Goal: Task Accomplishment & Management: Use online tool/utility

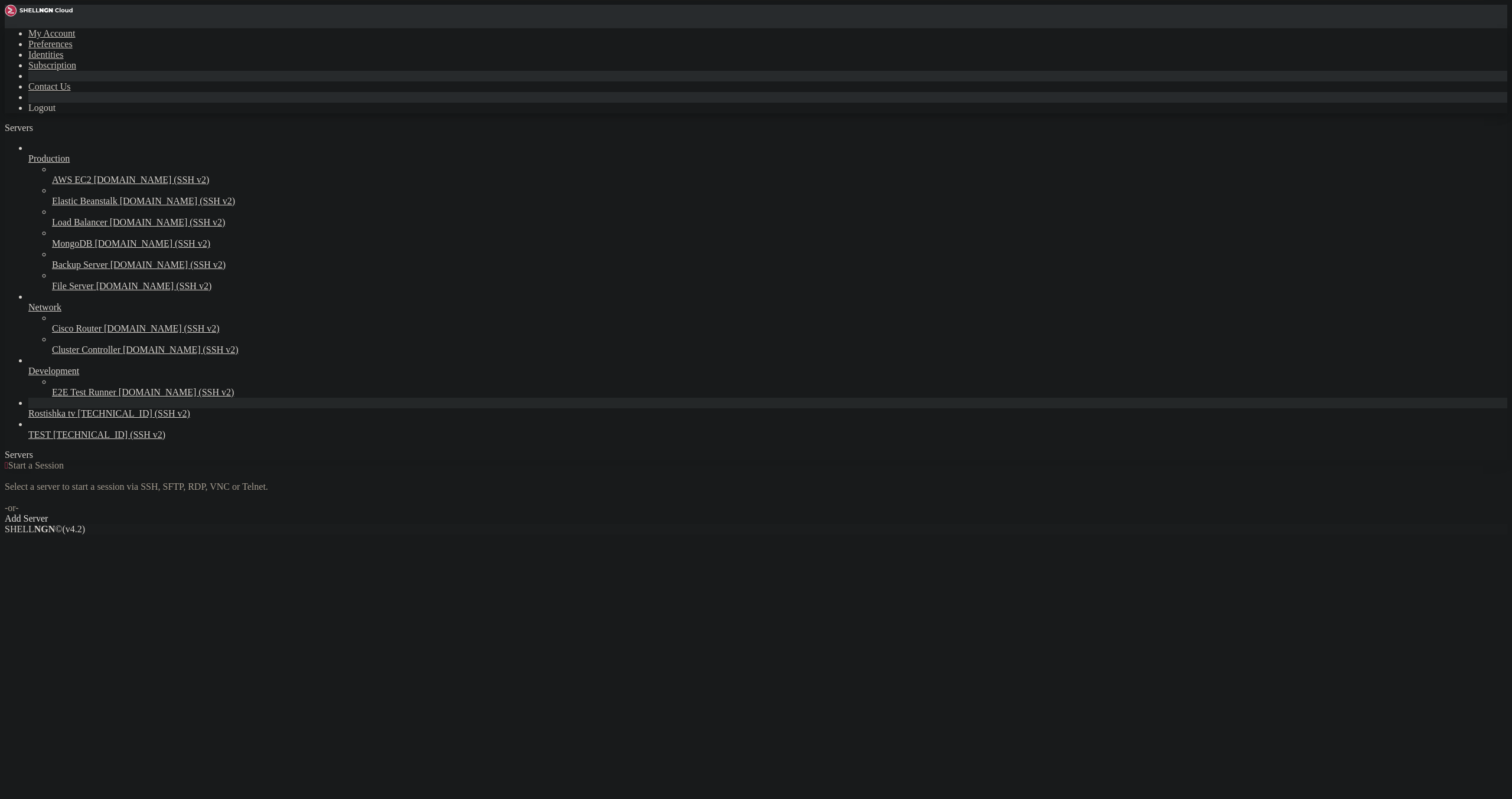
click at [46, 419] on span "Rostishka tv" at bounding box center [52, 413] width 47 height 10
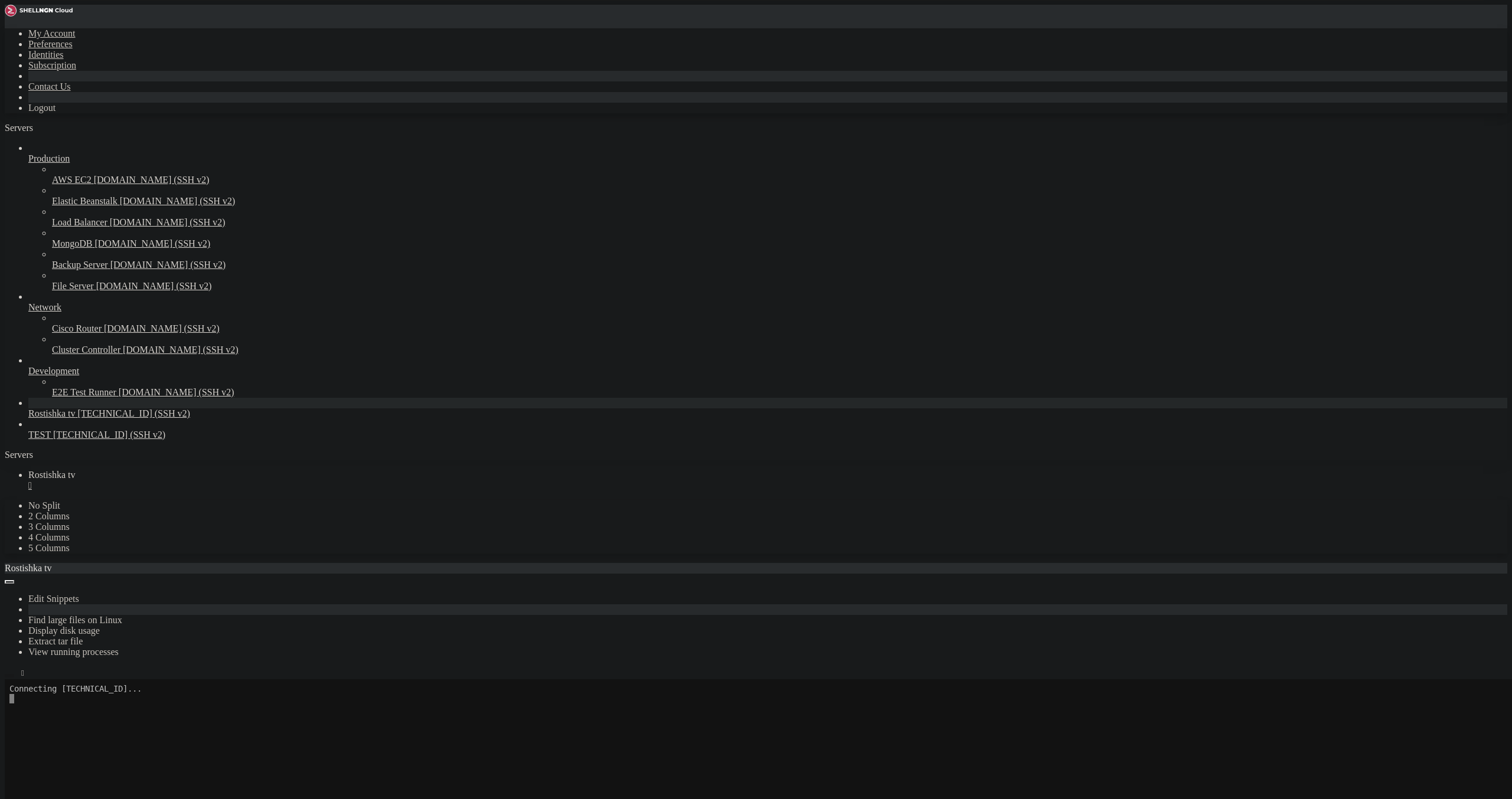
click at [9, 676] on icon "button" at bounding box center [9, 676] width 0 height 0
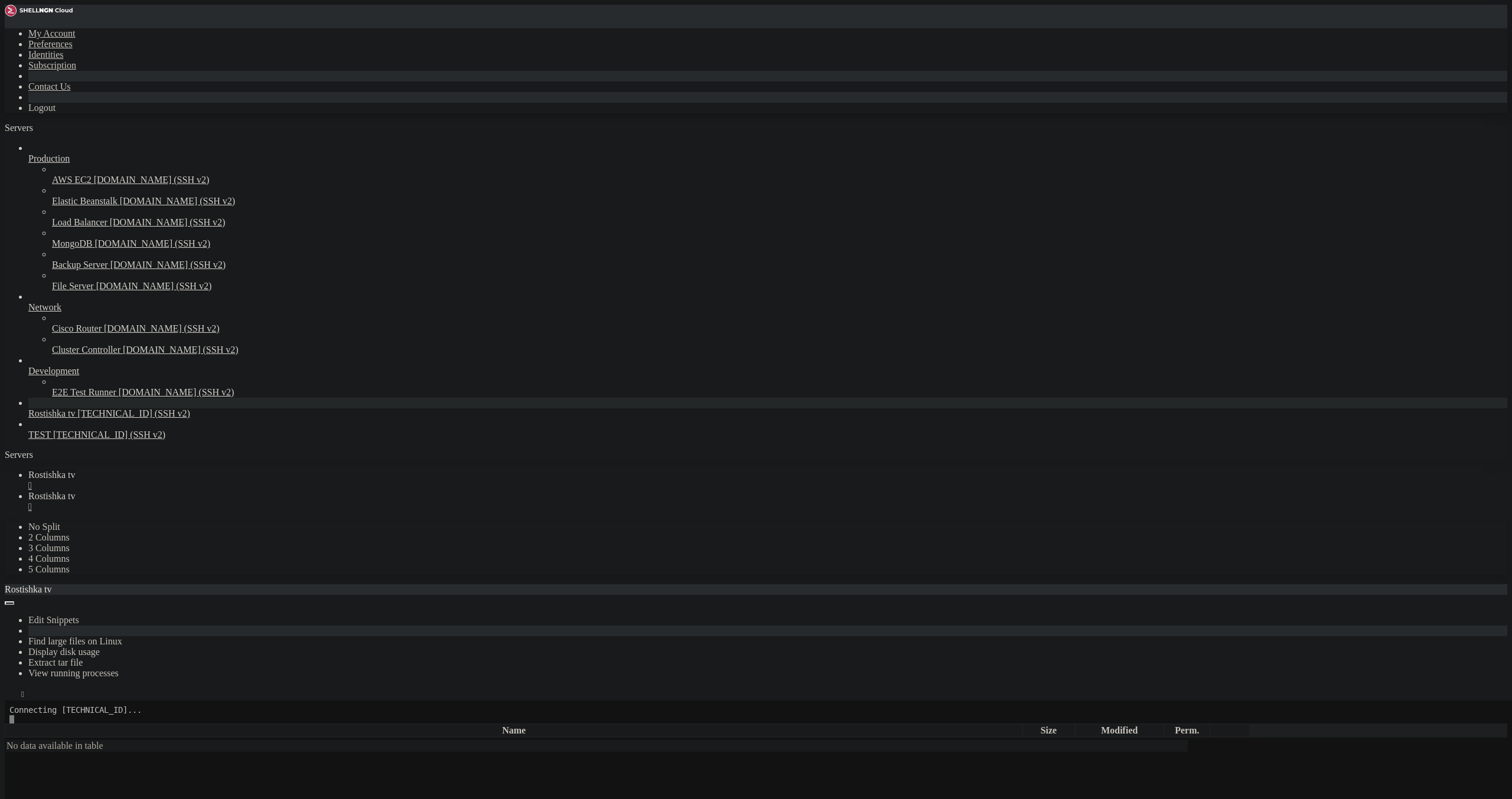
click at [223, 480] on div "" at bounding box center [767, 486] width 1478 height 11
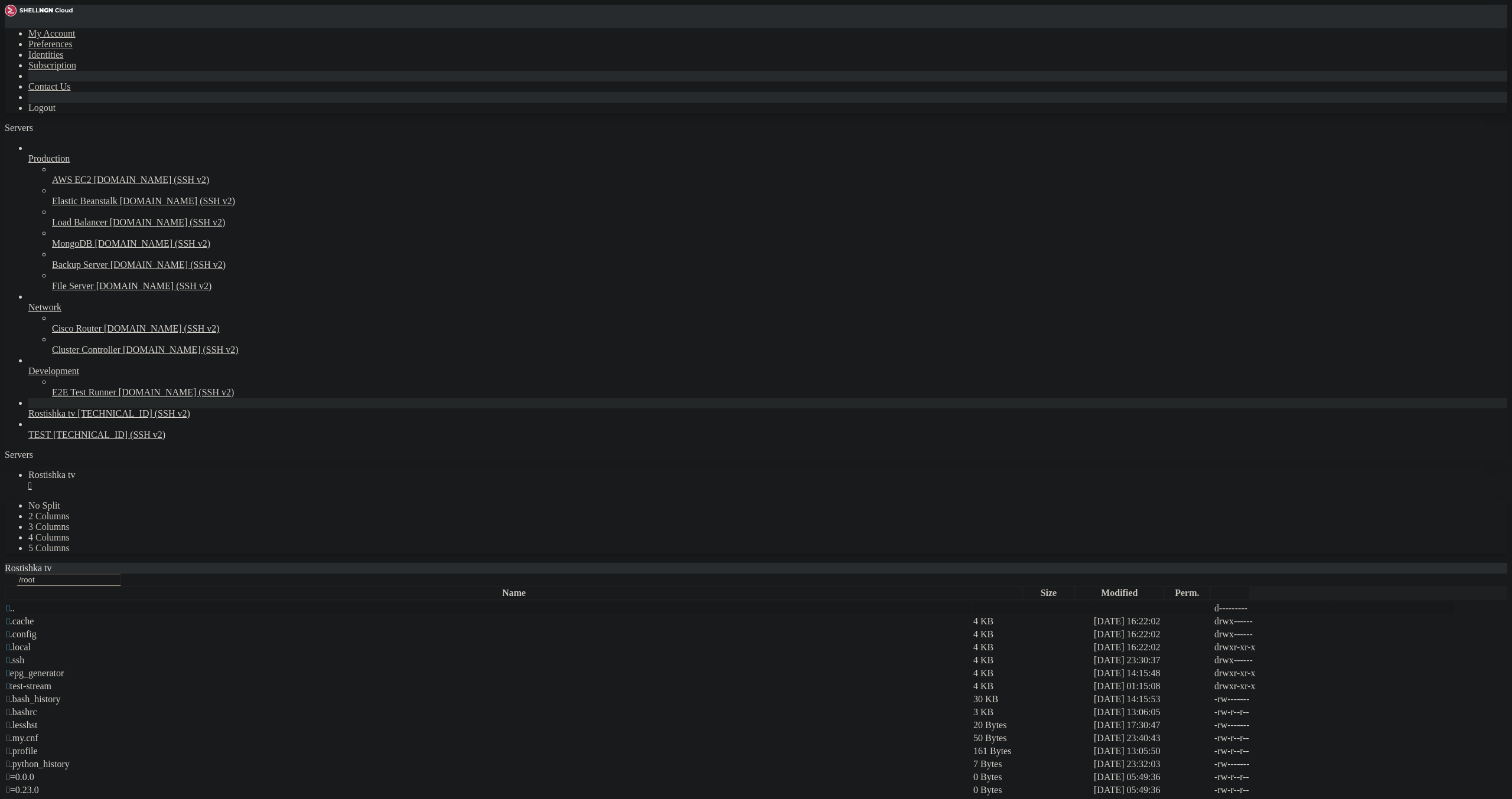
click at [173, 602] on td " .." at bounding box center [489, 608] width 966 height 12
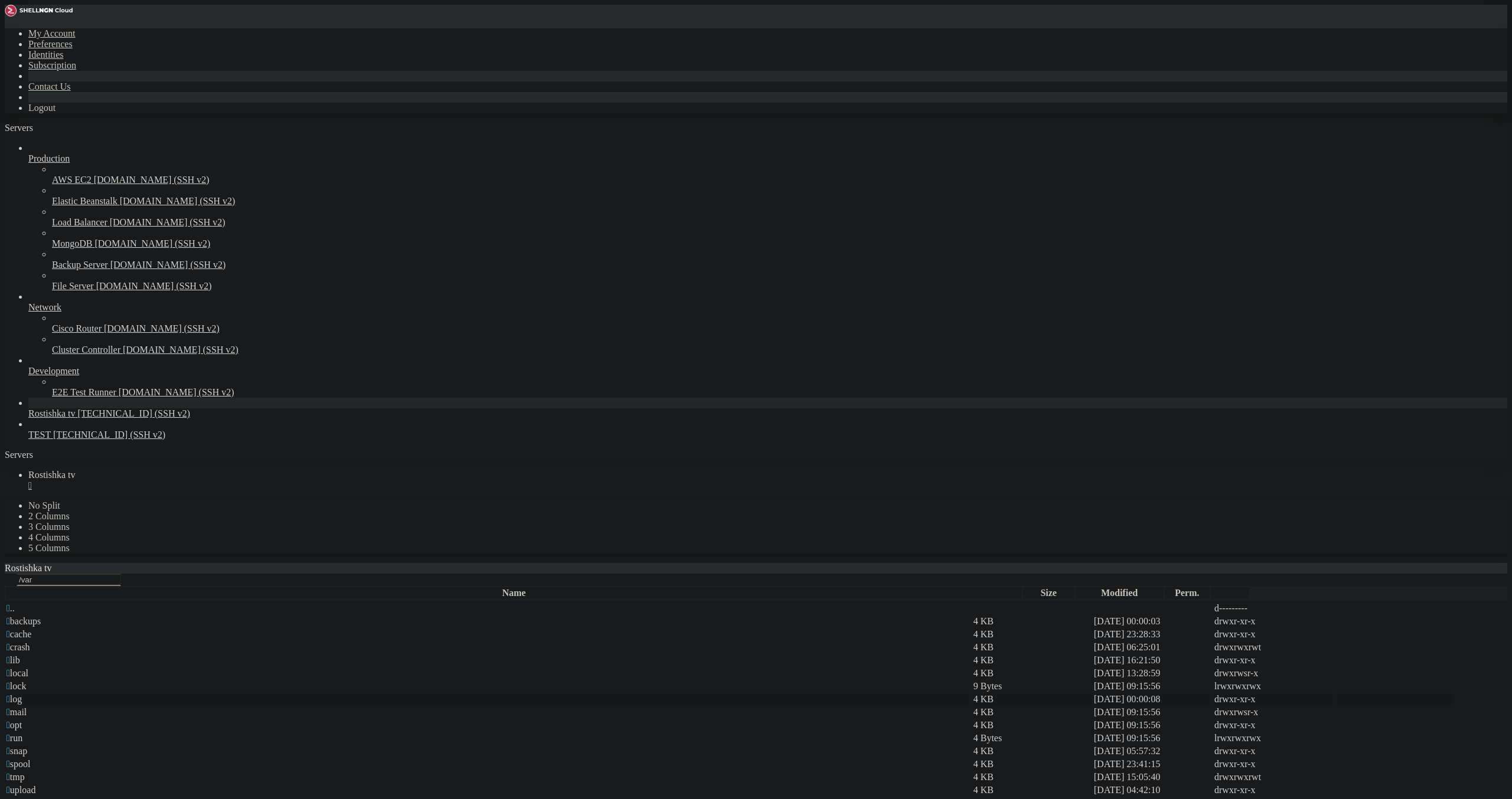
click at [185, 694] on td " log" at bounding box center [489, 700] width 966 height 12
click at [184, 694] on td " log" at bounding box center [489, 700] width 966 height 12
click at [49, 681] on span " fastpanel2" at bounding box center [28, 686] width 42 height 10
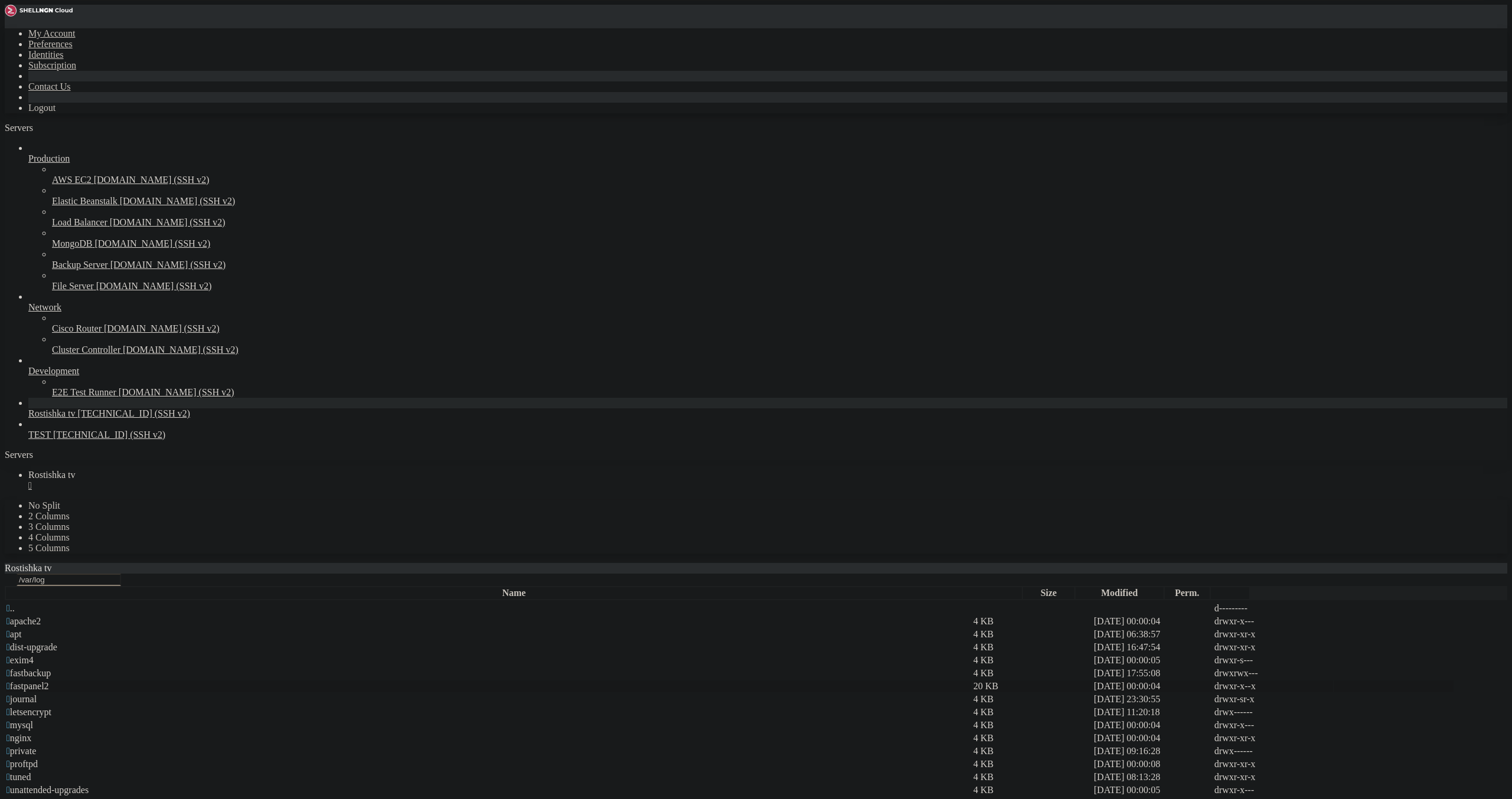
click at [49, 681] on span " fastpanel2" at bounding box center [28, 686] width 42 height 10
click at [41, 617] on span " apache2" at bounding box center [23, 621] width 34 height 10
type input "/var/log/apache2"
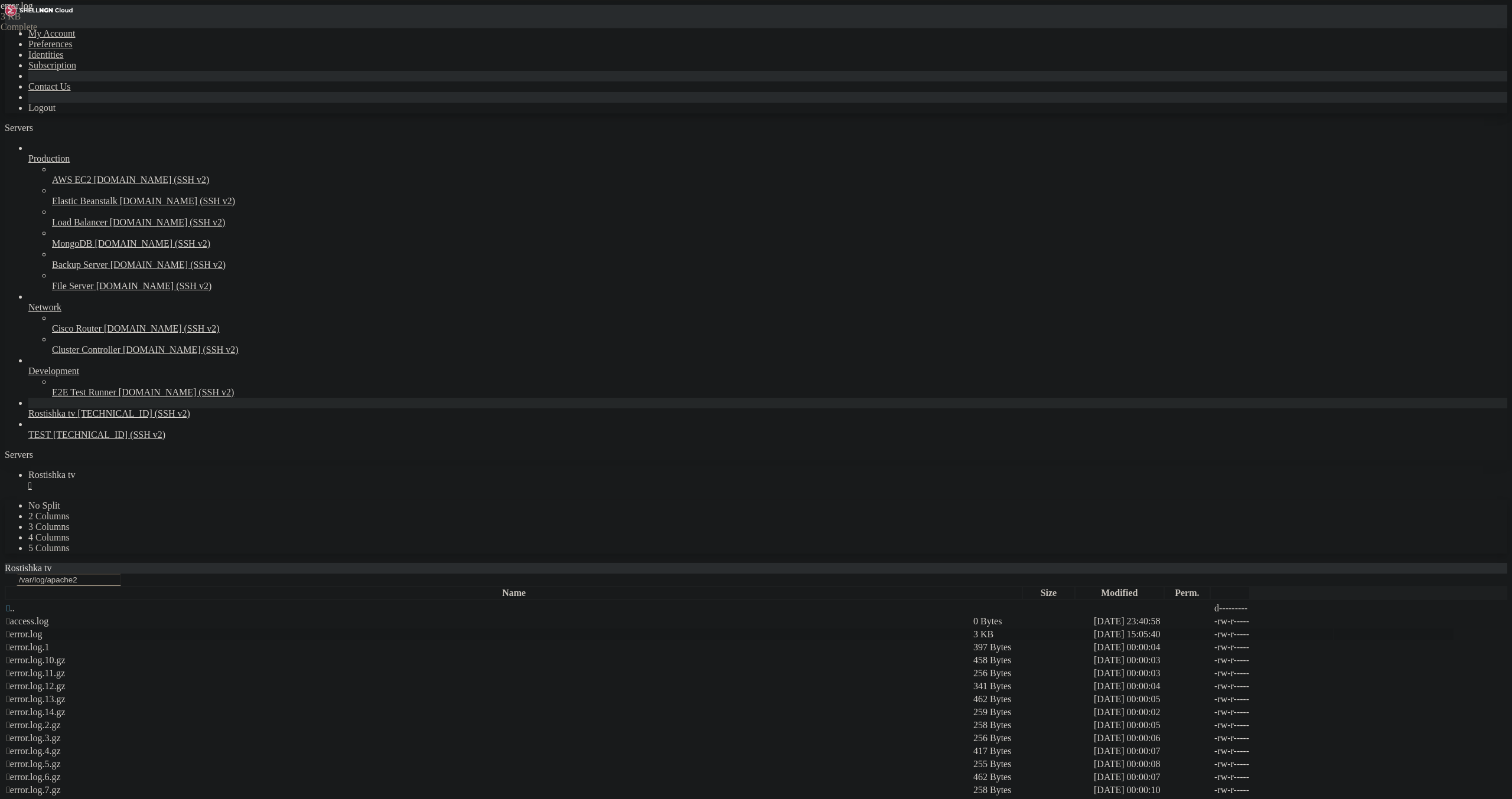
drag, startPoint x: 795, startPoint y: 182, endPoint x: 157, endPoint y: 184, distance: 638.0
drag, startPoint x: 642, startPoint y: 210, endPoint x: 119, endPoint y: -2, distance: 564.3
type textarea "[[DATE]] [mpm_prefork:notice] [pid 589565] AH00163: Apache/2.4.52 (Ubuntu) mod_…"
click at [220, 470] on link "Rostishka tv " at bounding box center [767, 480] width 1478 height 21
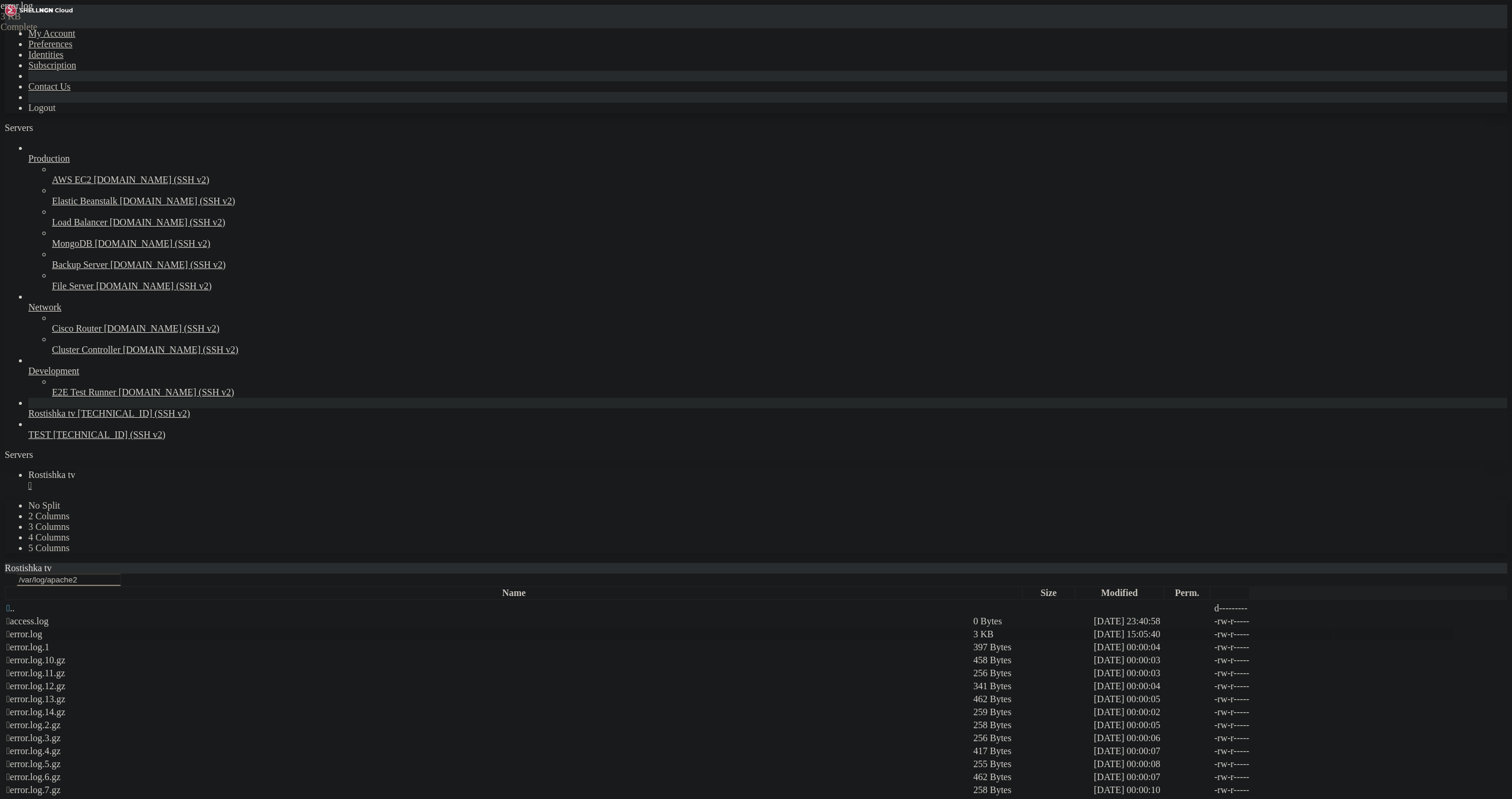
click at [227, 480] on div "" at bounding box center [767, 486] width 1478 height 11
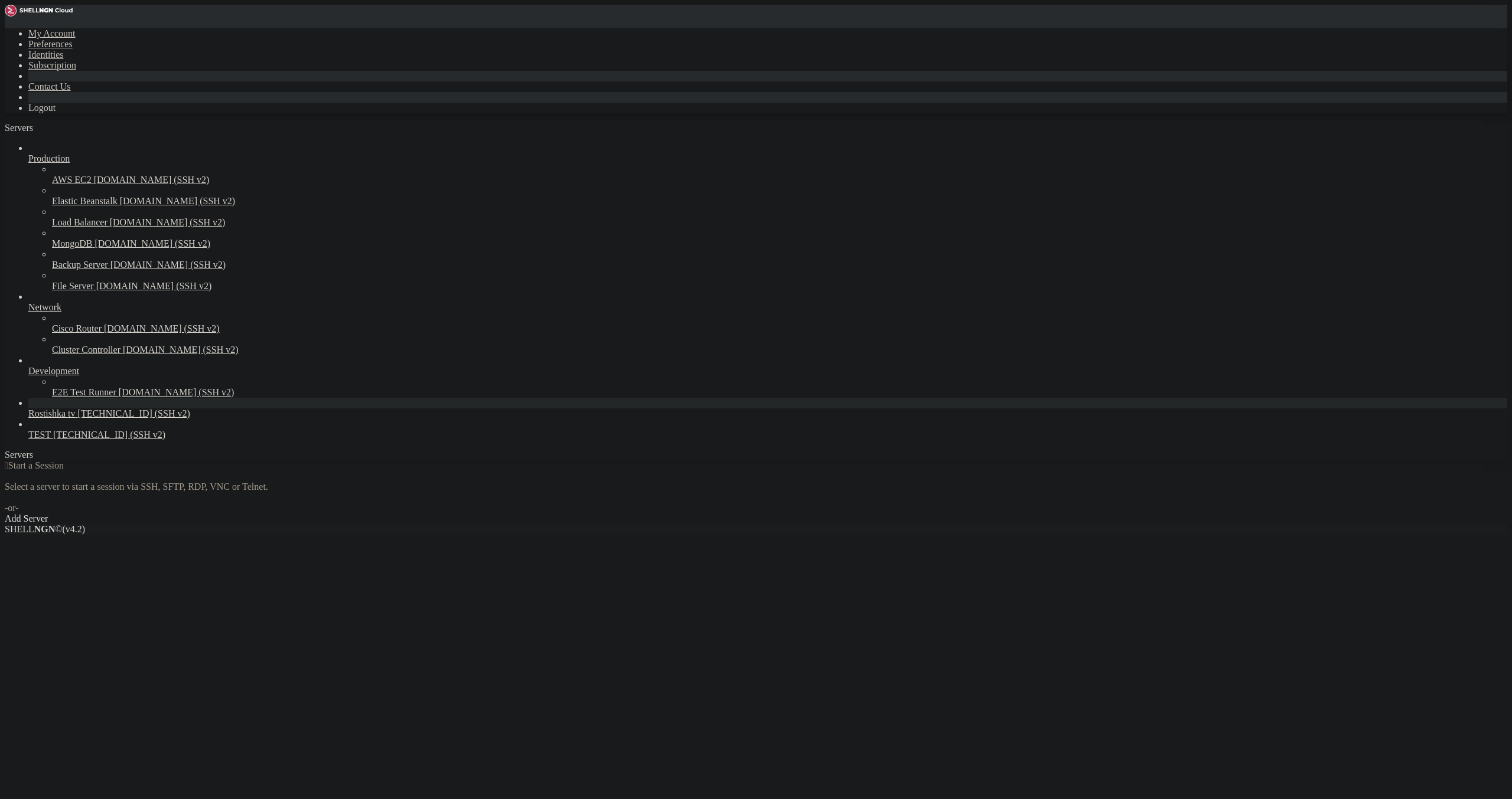
click at [81, 419] on span "[TECHNICAL_ID] (SSH v2)" at bounding box center [134, 413] width 112 height 10
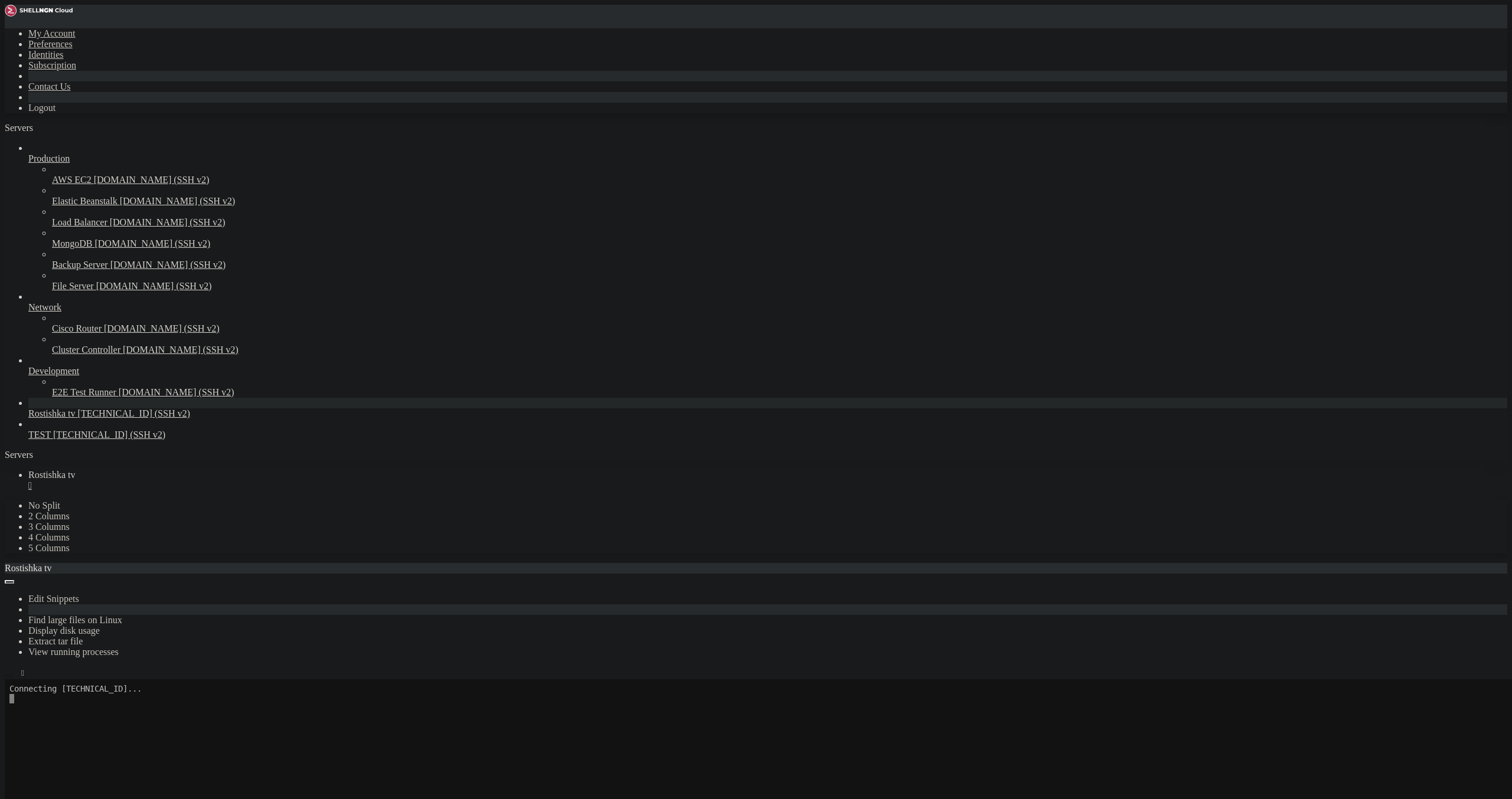
click at [9, 676] on icon "button" at bounding box center [9, 676] width 0 height 0
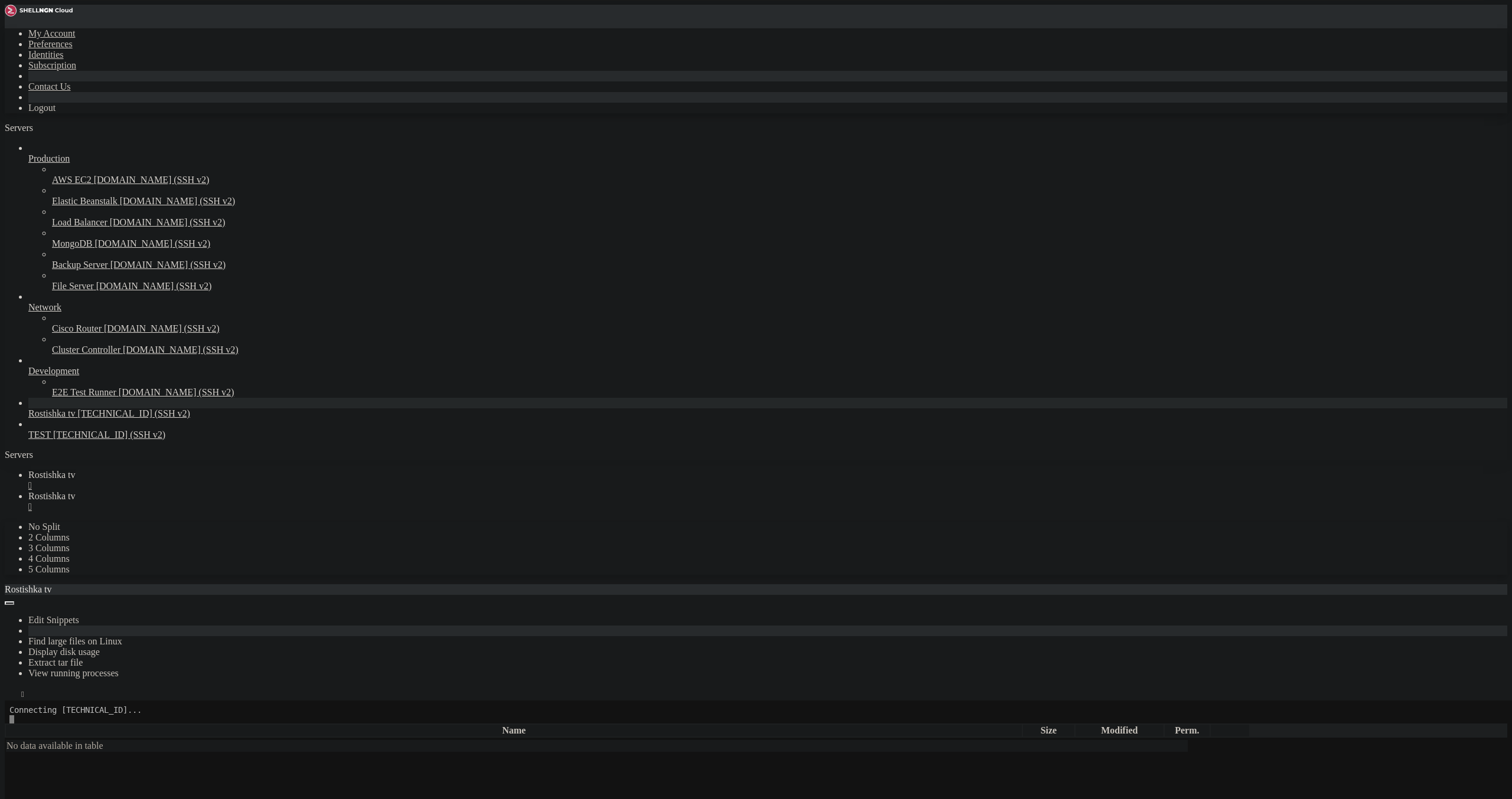
click at [224, 480] on div "" at bounding box center [767, 486] width 1478 height 11
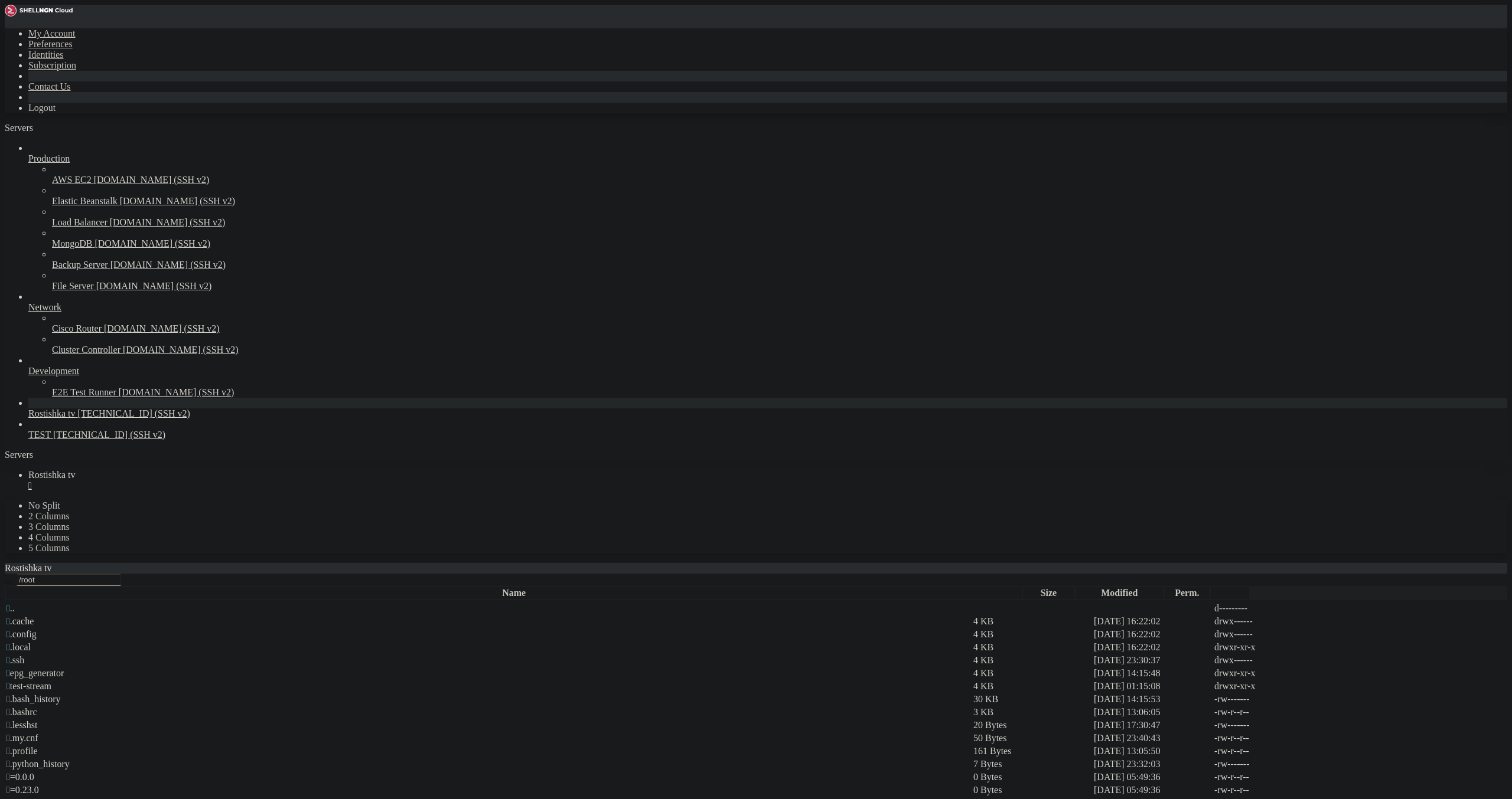
click at [9, 582] on icon "button" at bounding box center [9, 582] width 0 height 0
click at [177, 641] on td " etc" at bounding box center [489, 647] width 966 height 12
click at [223, 629] on td " apache2" at bounding box center [489, 635] width 966 height 12
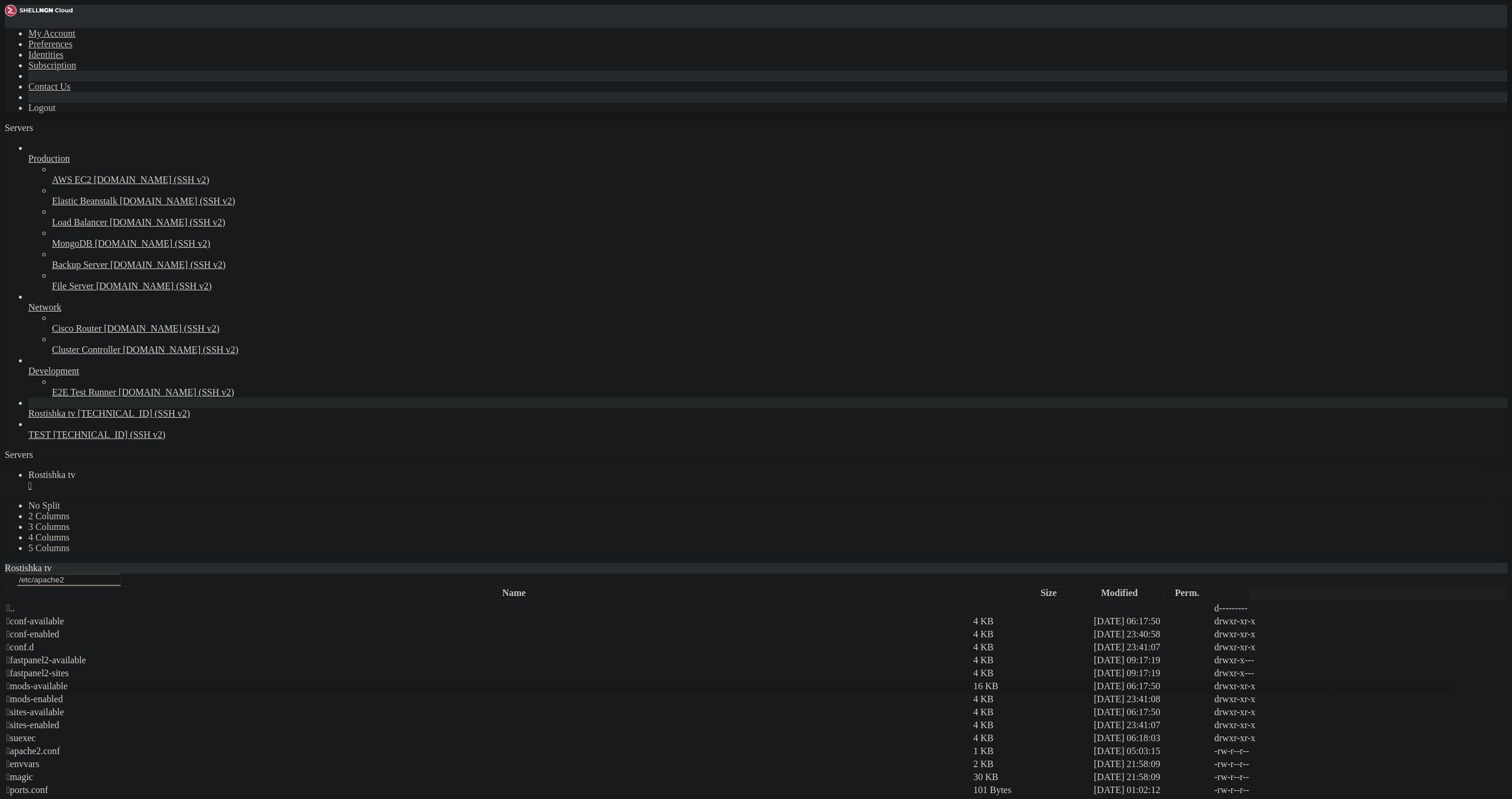
click at [68, 681] on span " mods-available" at bounding box center [38, 686] width 62 height 10
type input "/etc/apache2/mods-available"
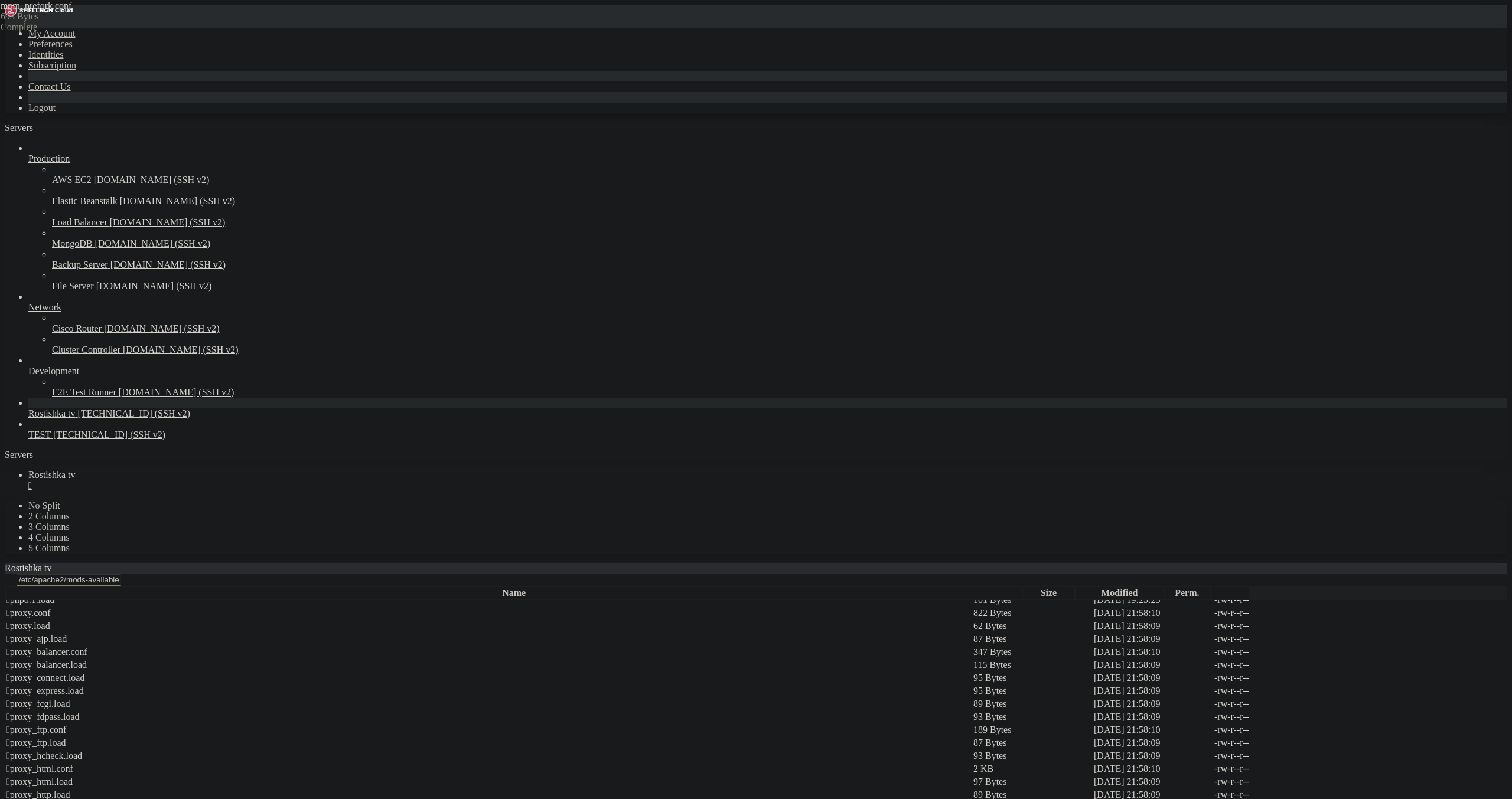
click at [78, 419] on span "[TECHNICAL_ID] (SSH v2)" at bounding box center [134, 413] width 112 height 10
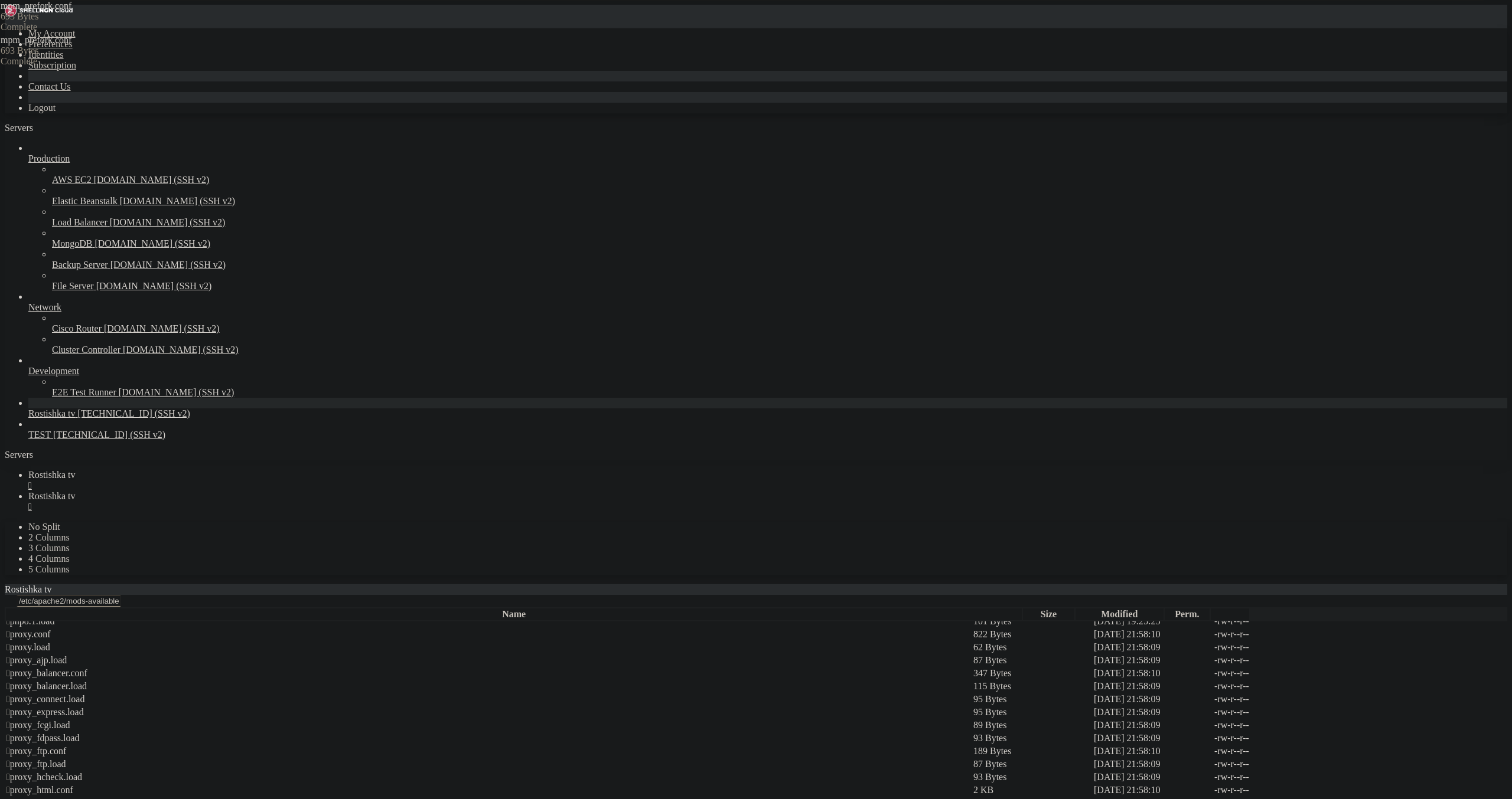
click at [76, 470] on span "Rostishka tv" at bounding box center [52, 474] width 47 height 10
click at [76, 491] on span "Rostishka tv" at bounding box center [52, 496] width 47 height 10
click at [187, 470] on link "Rostishka tv " at bounding box center [767, 480] width 1478 height 21
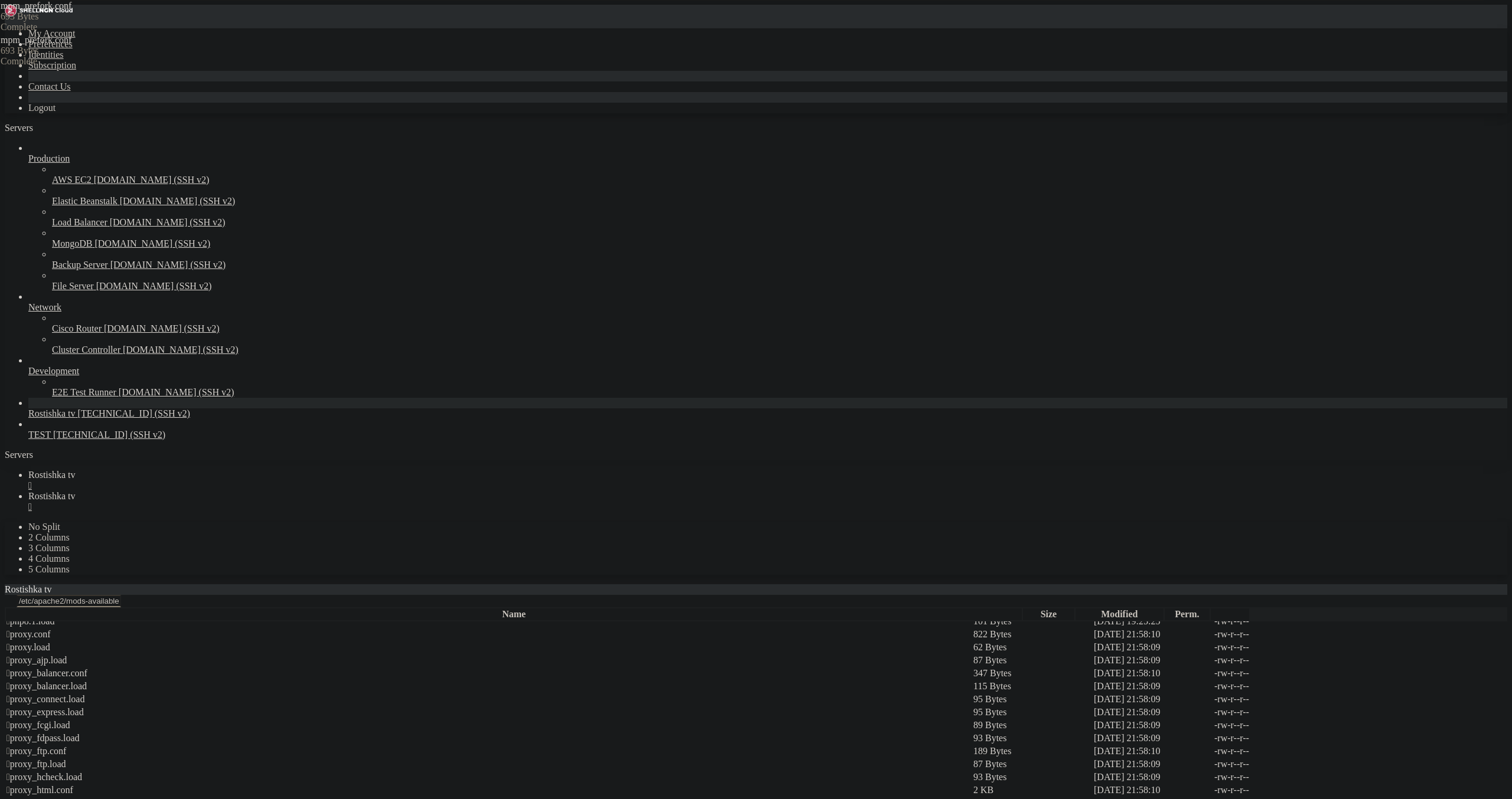
drag, startPoint x: 397, startPoint y: 210, endPoint x: 25, endPoint y: 44, distance: 407.4
click at [25, 44] on div "My Account Preferences Identities Subscription Contact Us Logout Servers Produc…" at bounding box center [756, 774] width 1502 height 1538
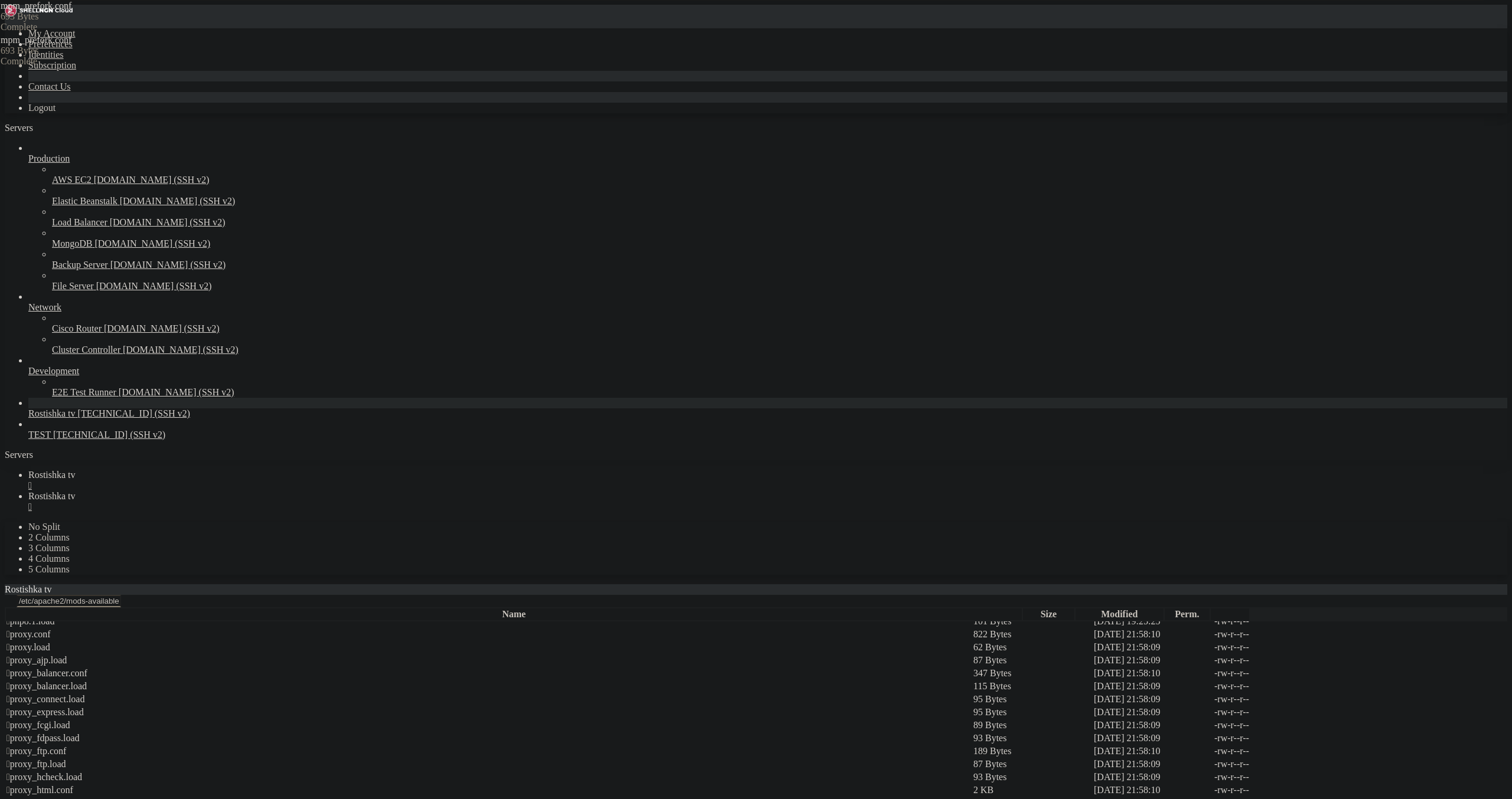
scroll to position [0, 12]
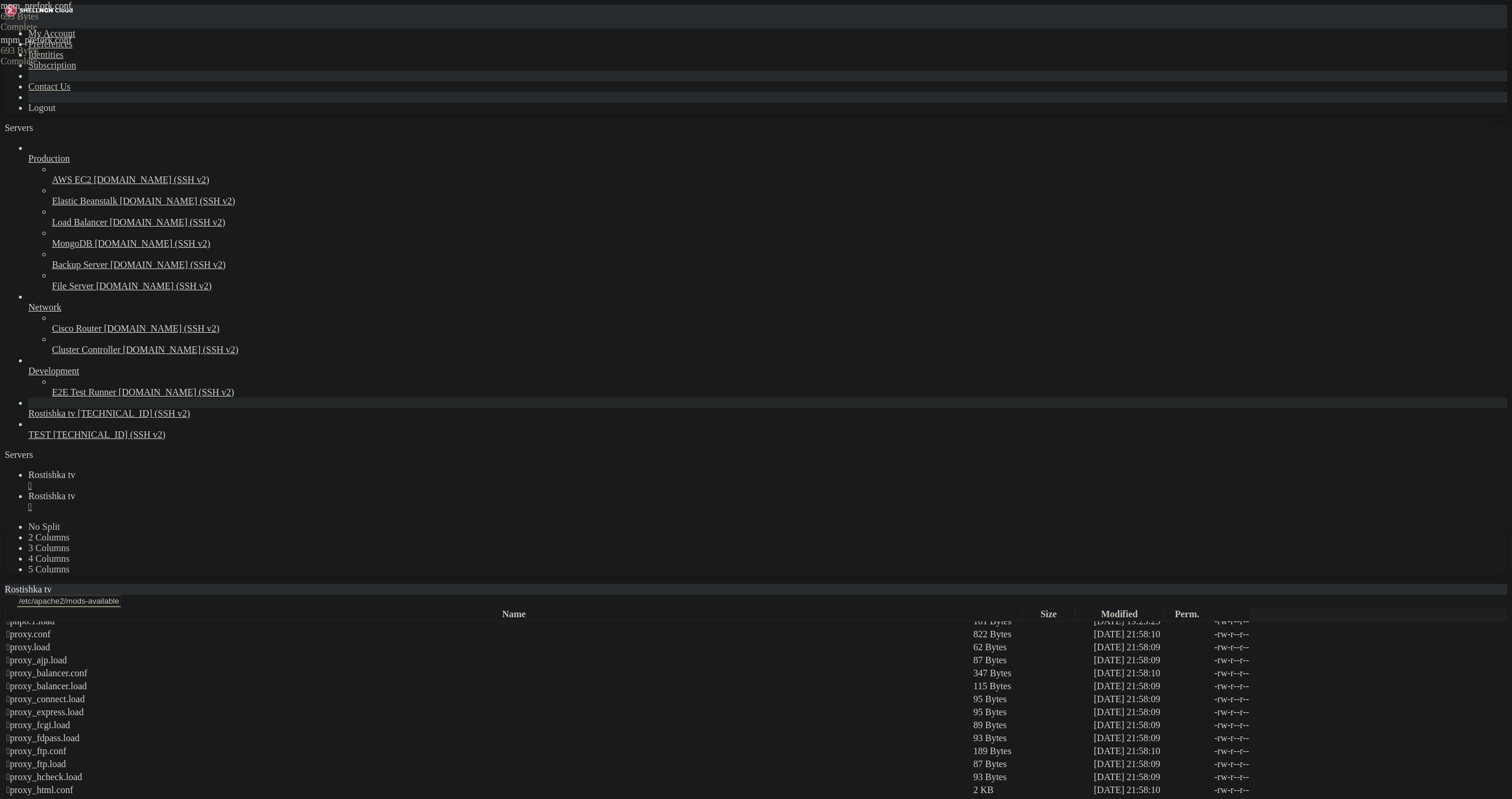
scroll to position [0, 12]
type textarea "ServerLimit 15000"
click at [76, 491] on span "Rostishka tv" at bounding box center [52, 496] width 47 height 10
